Goal: Task Accomplishment & Management: Manage account settings

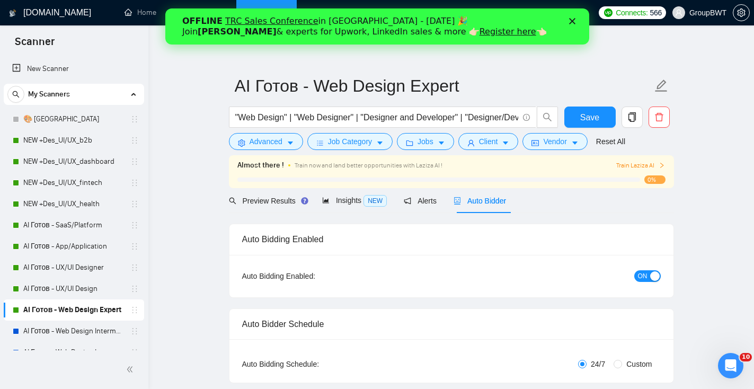
click at [571, 21] on polygon "Закрыть" at bounding box center [572, 21] width 6 height 6
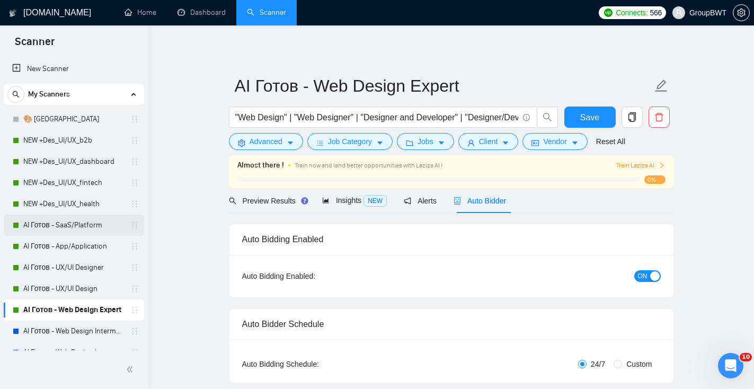
click at [79, 227] on link "AI Готов - SaaS/Platform" at bounding box center [73, 225] width 101 height 21
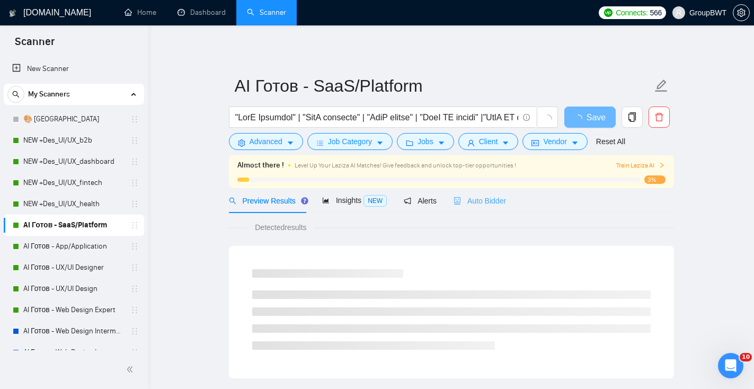
click at [502, 194] on div "Auto Bidder" at bounding box center [480, 200] width 52 height 25
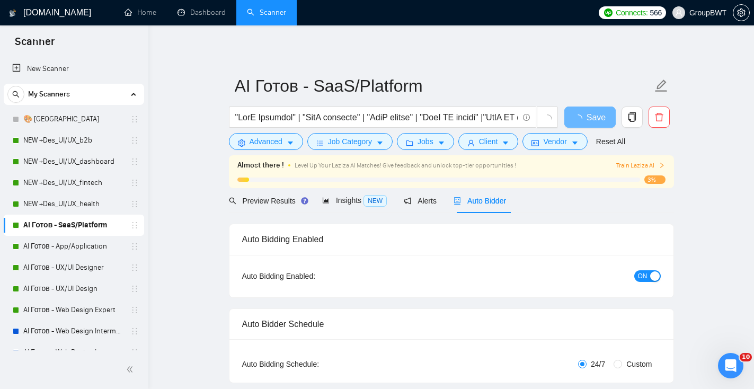
click at [642, 277] on span "ON" at bounding box center [643, 276] width 10 height 12
click at [604, 117] on button "Save" at bounding box center [589, 116] width 51 height 21
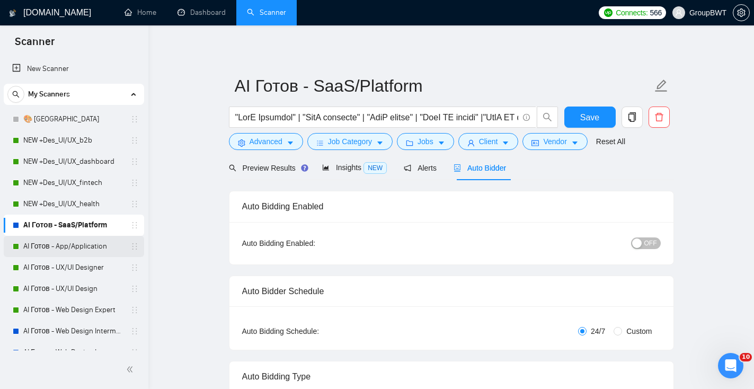
click at [74, 256] on link "AI Готов - App/Application" at bounding box center [73, 246] width 101 height 21
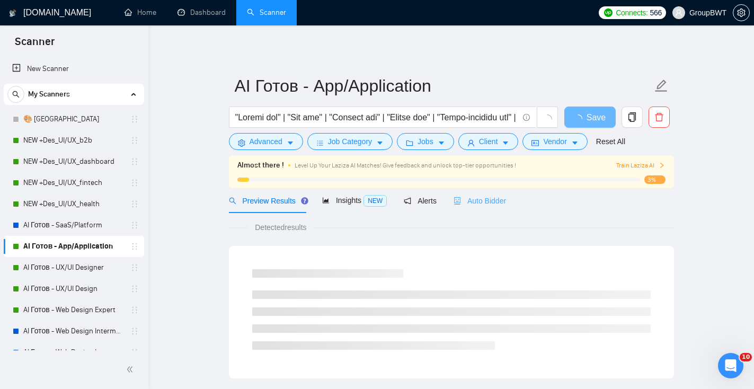
click at [500, 194] on div "Auto Bidder" at bounding box center [480, 200] width 52 height 25
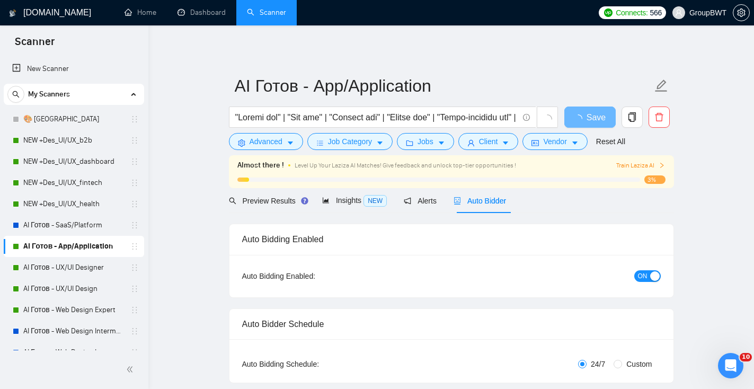
click at [654, 271] on div "button" at bounding box center [655, 276] width 10 height 10
click at [596, 119] on span "Save" at bounding box center [589, 117] width 19 height 13
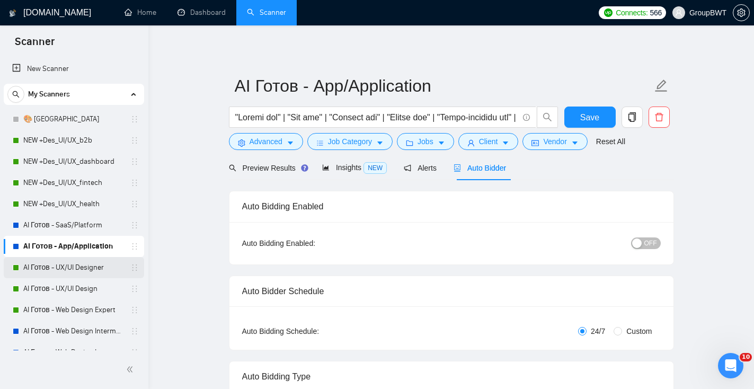
click at [97, 262] on link "AI Готов - UX/UI Designer" at bounding box center [73, 267] width 101 height 21
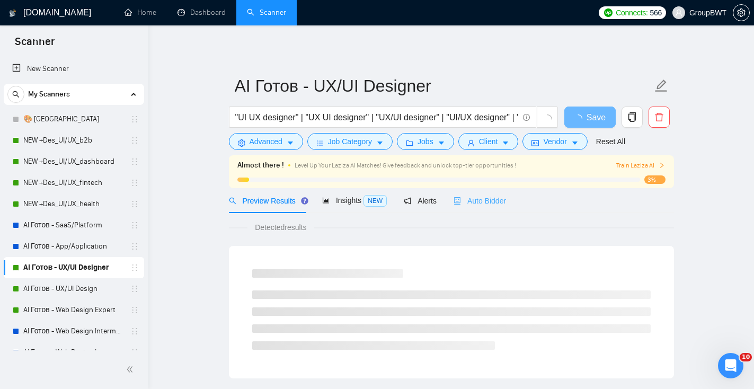
click at [471, 211] on div "Auto Bidder" at bounding box center [480, 200] width 52 height 25
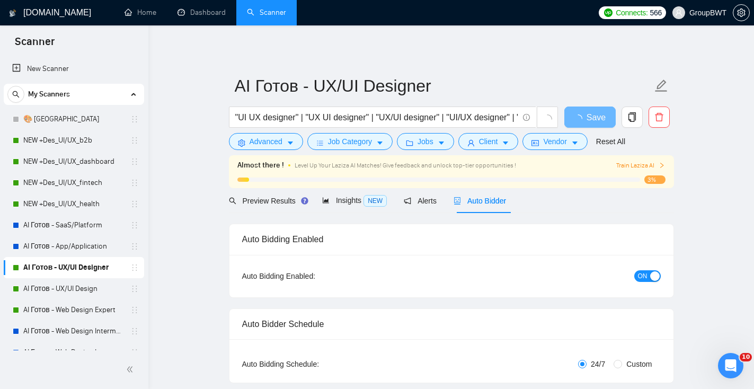
click at [660, 285] on div "Auto Bidding Enabled: ON" at bounding box center [451, 276] width 444 height 42
click at [653, 273] on div "button" at bounding box center [655, 276] width 10 height 10
click at [590, 115] on div "Reset all filters" at bounding box center [615, 121] width 57 height 18
click at [580, 121] on span "Save" at bounding box center [589, 117] width 19 height 13
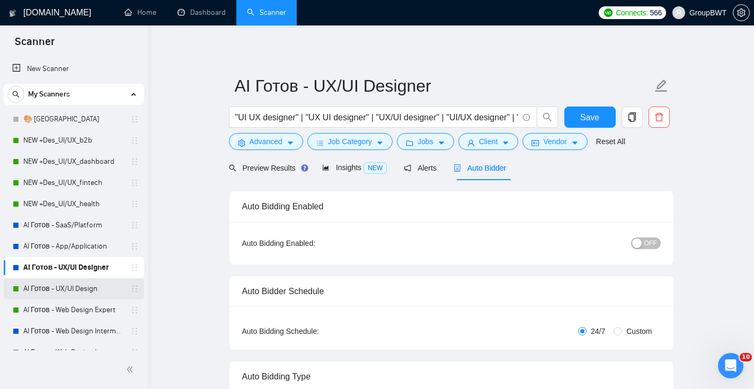
click at [76, 288] on link "AI Готов - UX/UI Design" at bounding box center [73, 288] width 101 height 21
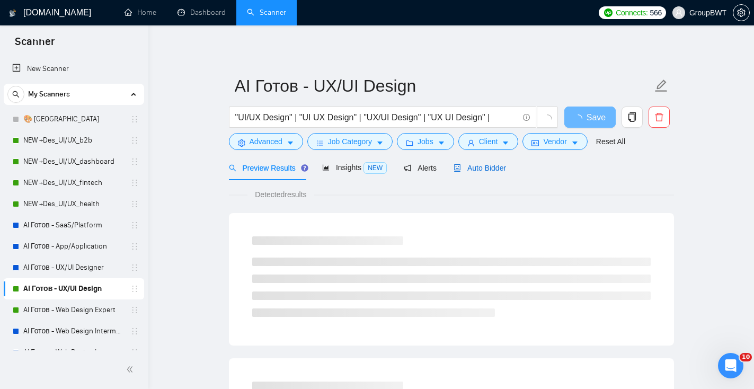
click at [499, 167] on span "Auto Bidder" at bounding box center [480, 168] width 52 height 8
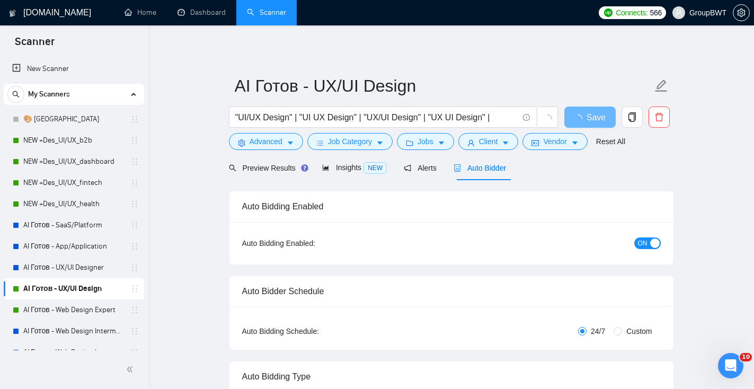
click at [641, 245] on span "ON" at bounding box center [643, 243] width 10 height 12
click at [573, 120] on button "Save" at bounding box center [589, 116] width 51 height 21
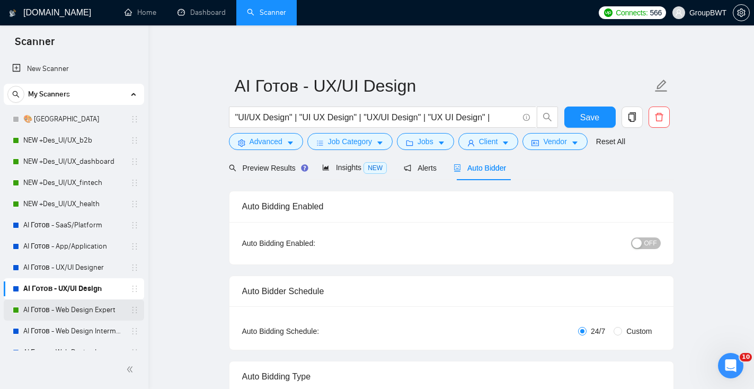
click at [72, 307] on link "AI Готов - Web Design Expert" at bounding box center [73, 309] width 101 height 21
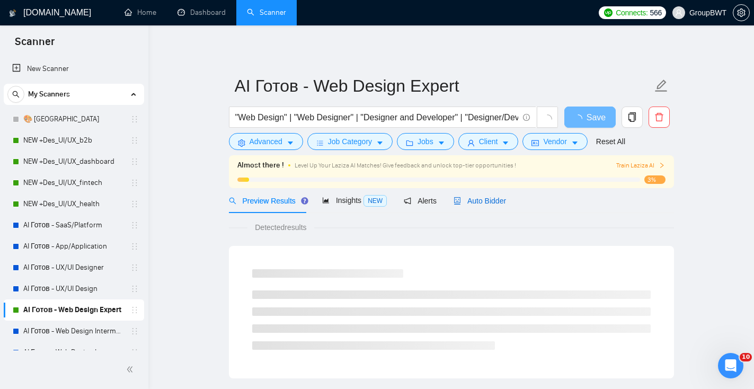
click at [490, 202] on span "Auto Bidder" at bounding box center [480, 201] width 52 height 8
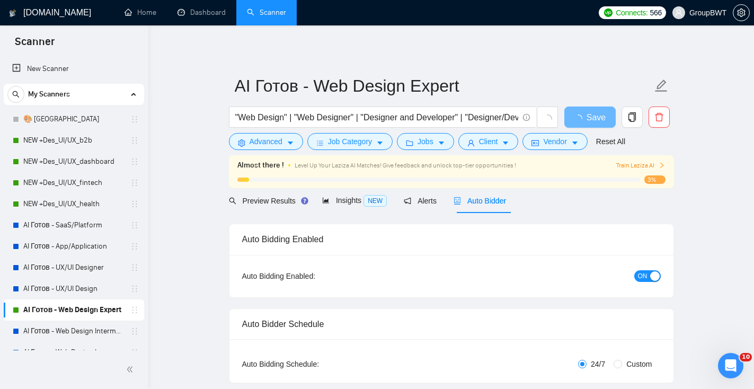
click at [650, 272] on div "button" at bounding box center [655, 276] width 10 height 10
click at [598, 111] on span "Save" at bounding box center [589, 117] width 19 height 13
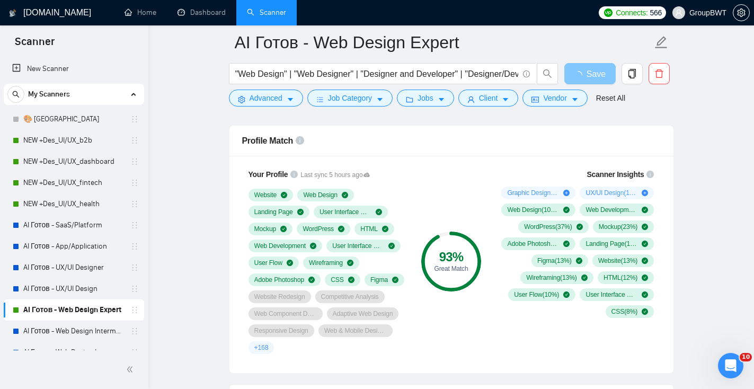
scroll to position [687, 0]
